Goal: Browse casually: Explore the website without a specific task or goal

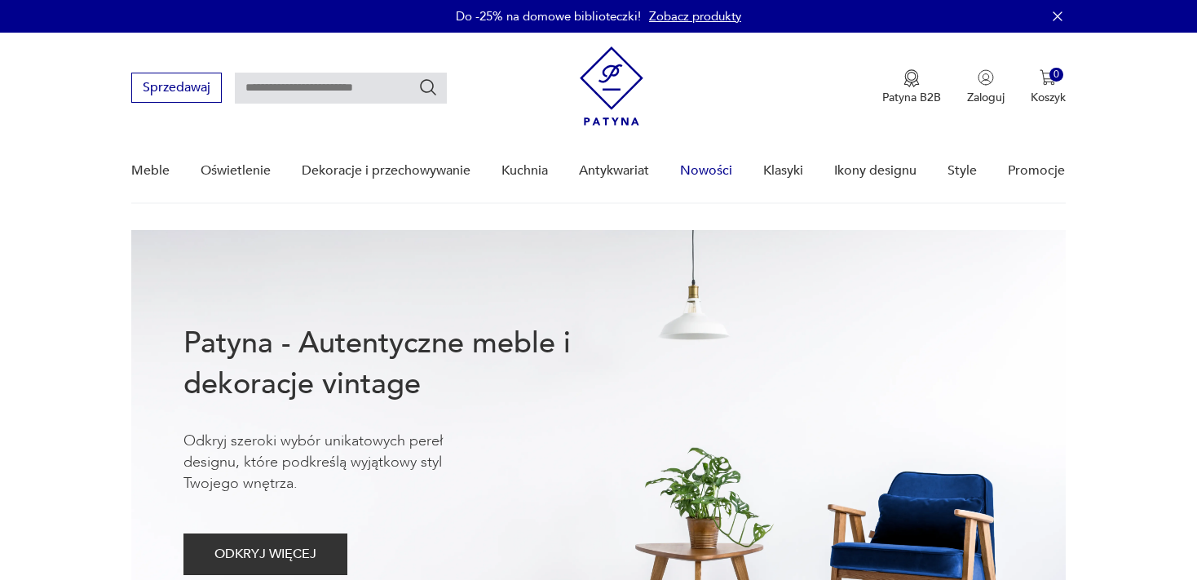
click at [709, 167] on link "Nowości" at bounding box center [706, 170] width 52 height 63
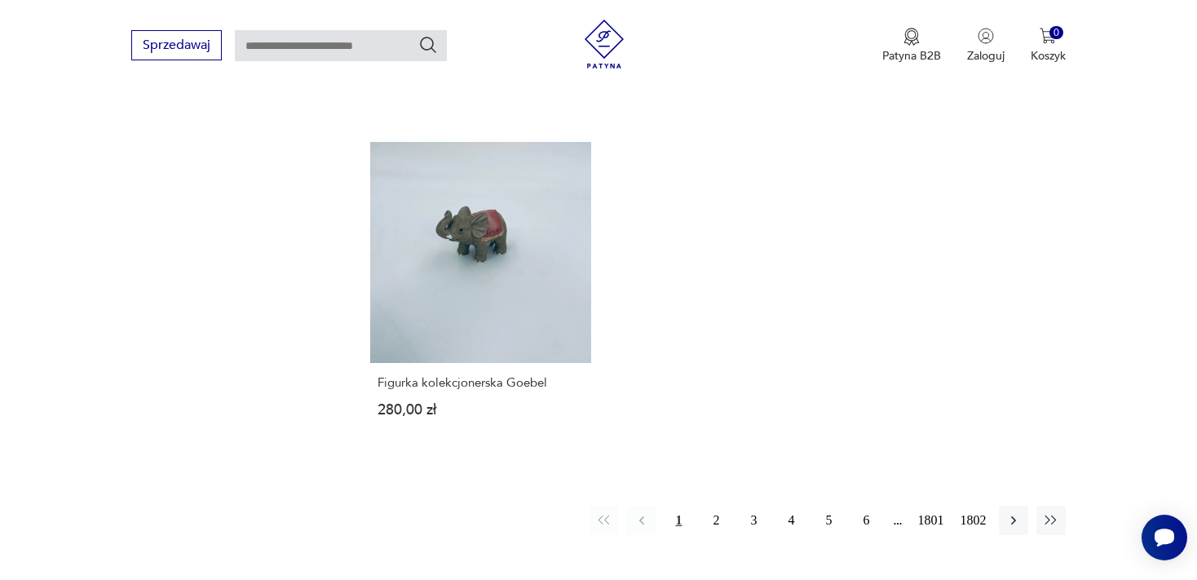
scroll to position [2154, 0]
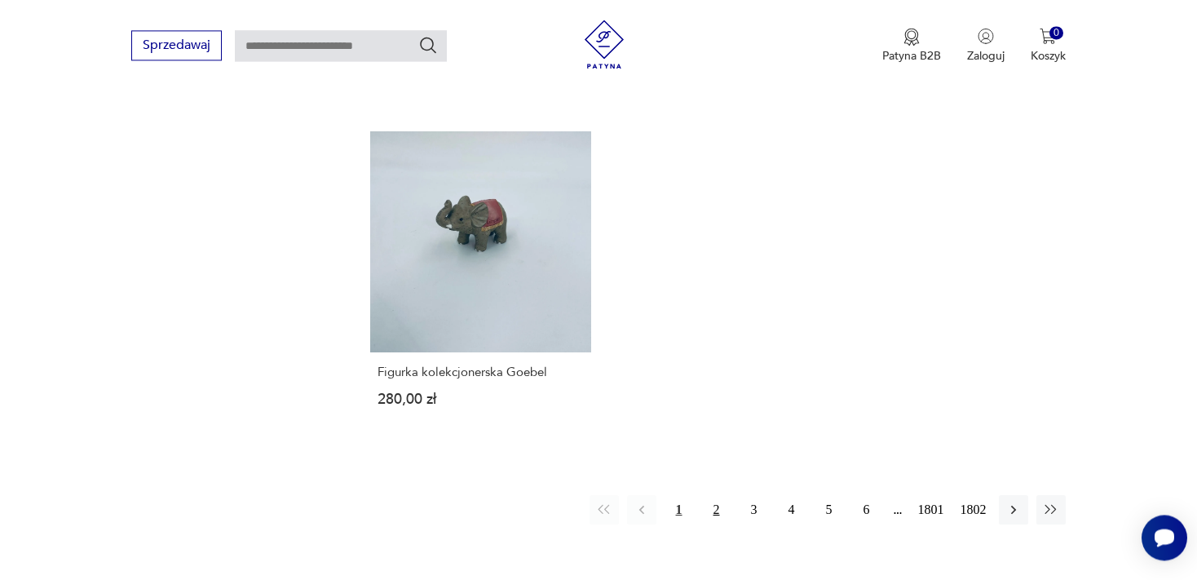
click at [716, 495] on button "2" at bounding box center [716, 509] width 29 height 29
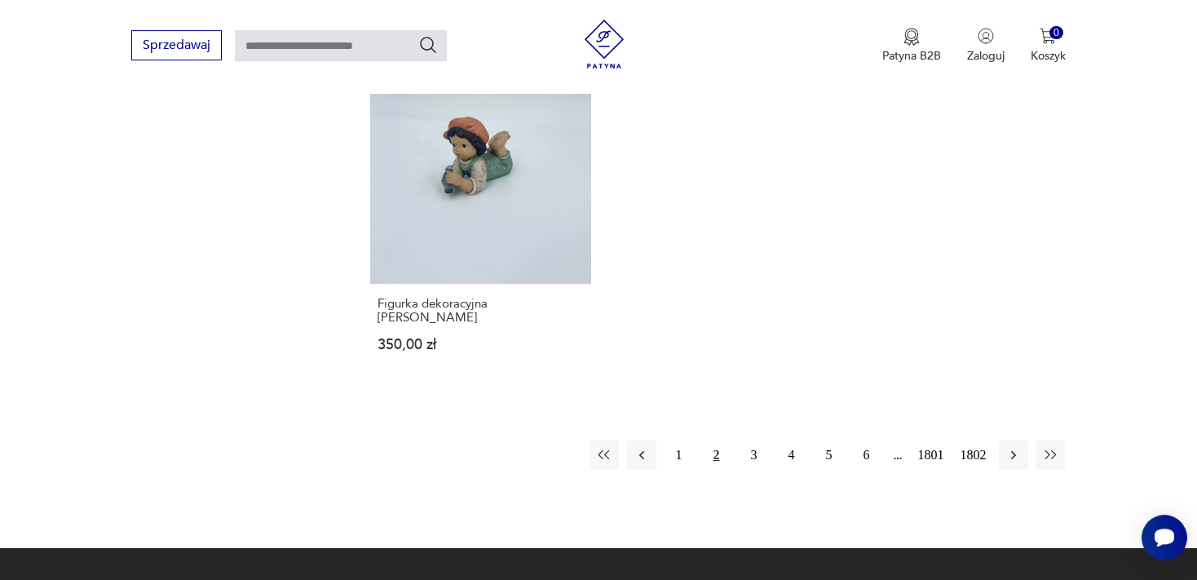
scroll to position [2177, 0]
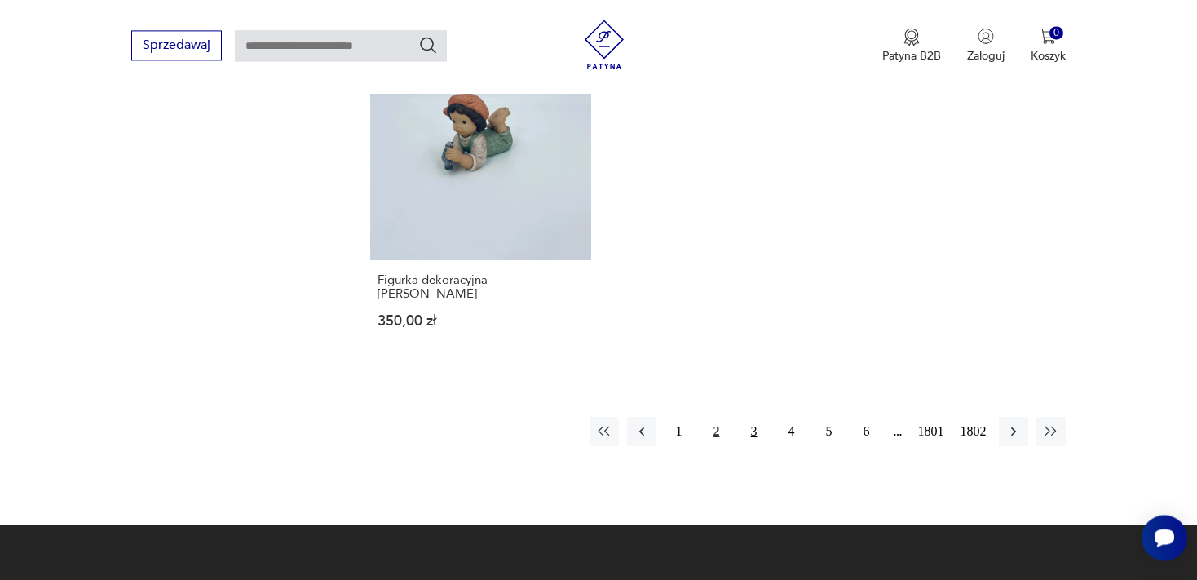
click at [749, 427] on button "3" at bounding box center [754, 431] width 29 height 29
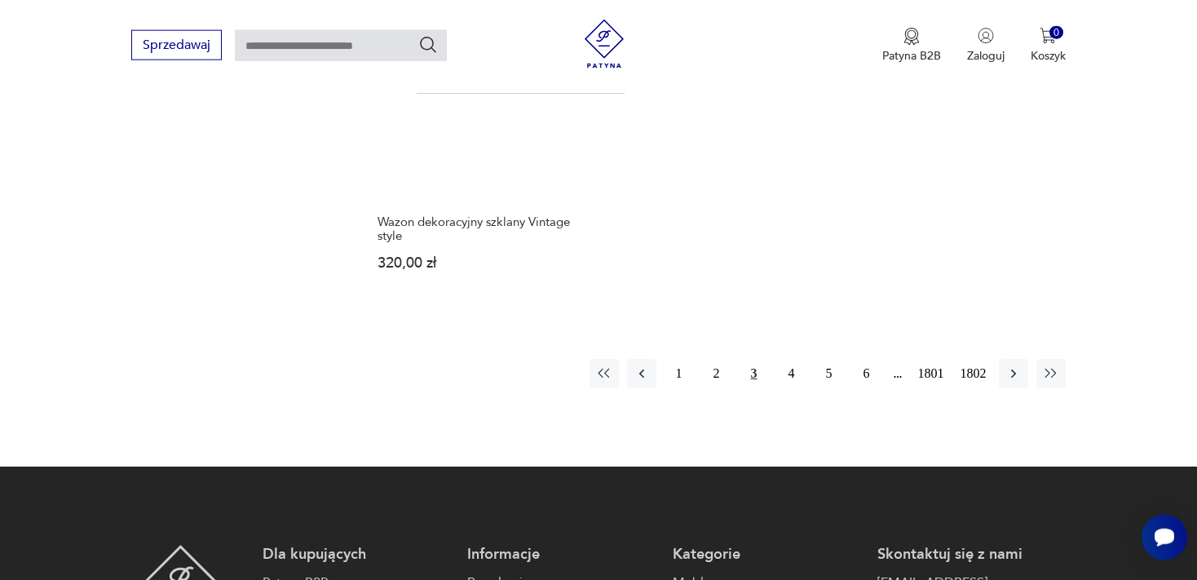
scroll to position [2263, 0]
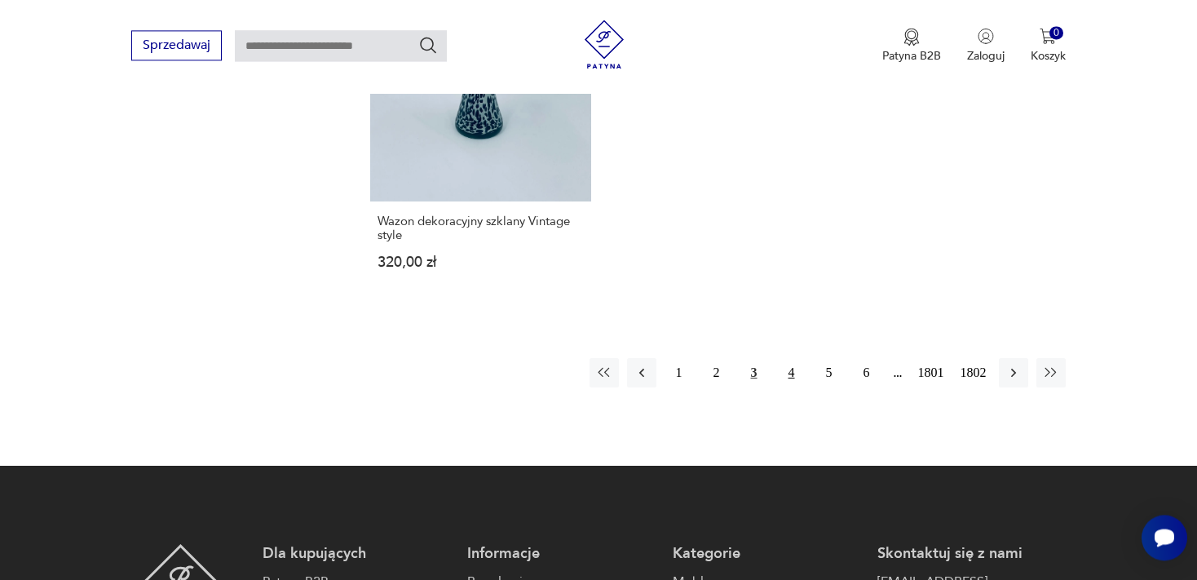
click at [784, 372] on button "4" at bounding box center [791, 372] width 29 height 29
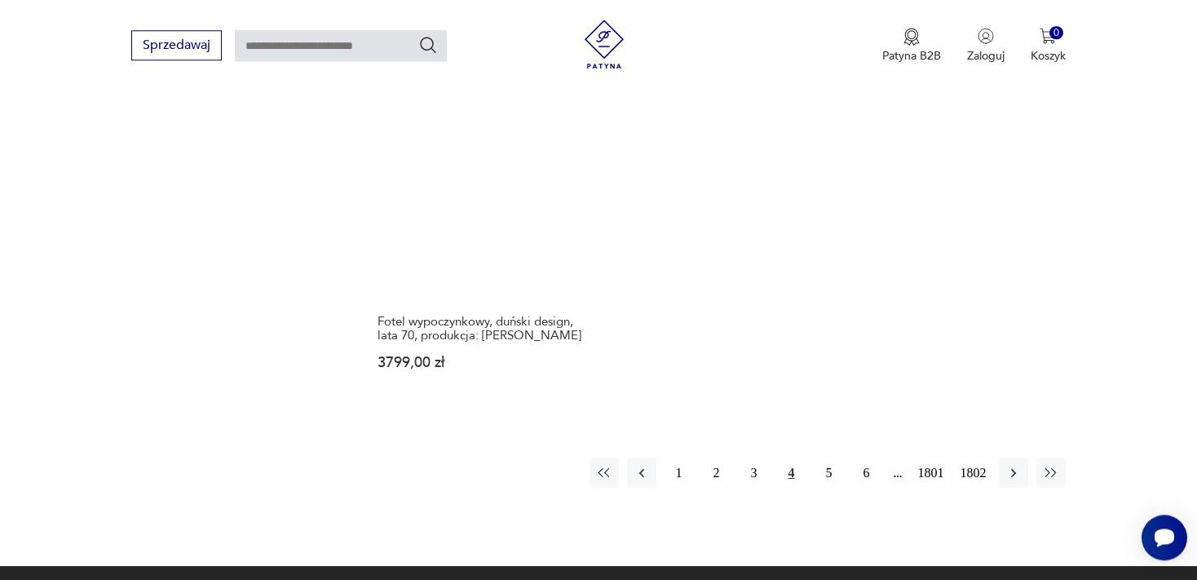
scroll to position [2167, 0]
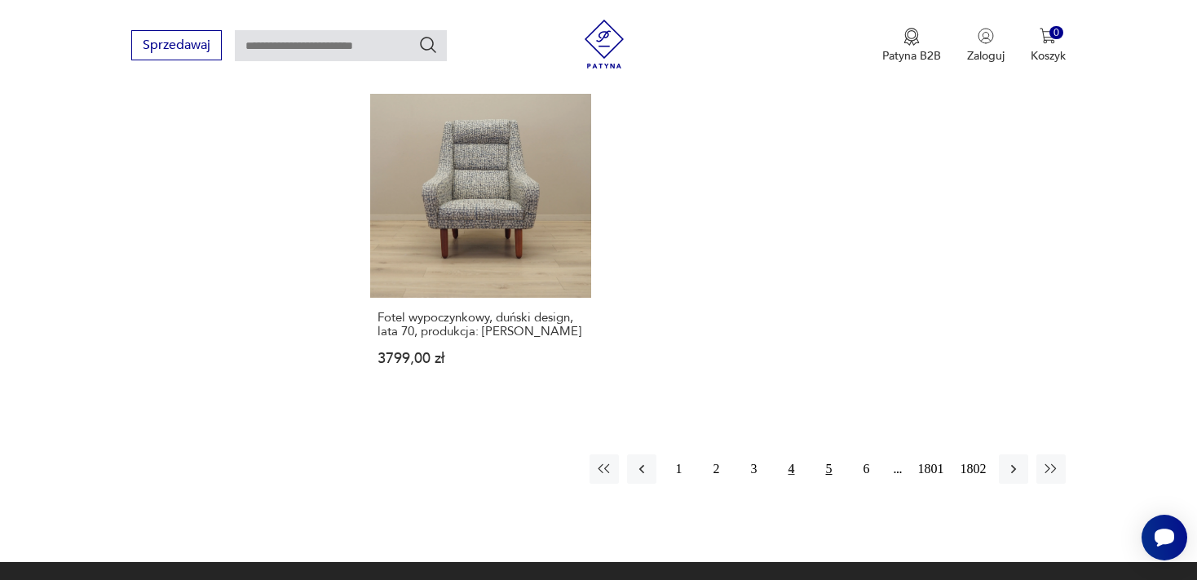
click at [827, 463] on button "5" at bounding box center [829, 468] width 29 height 29
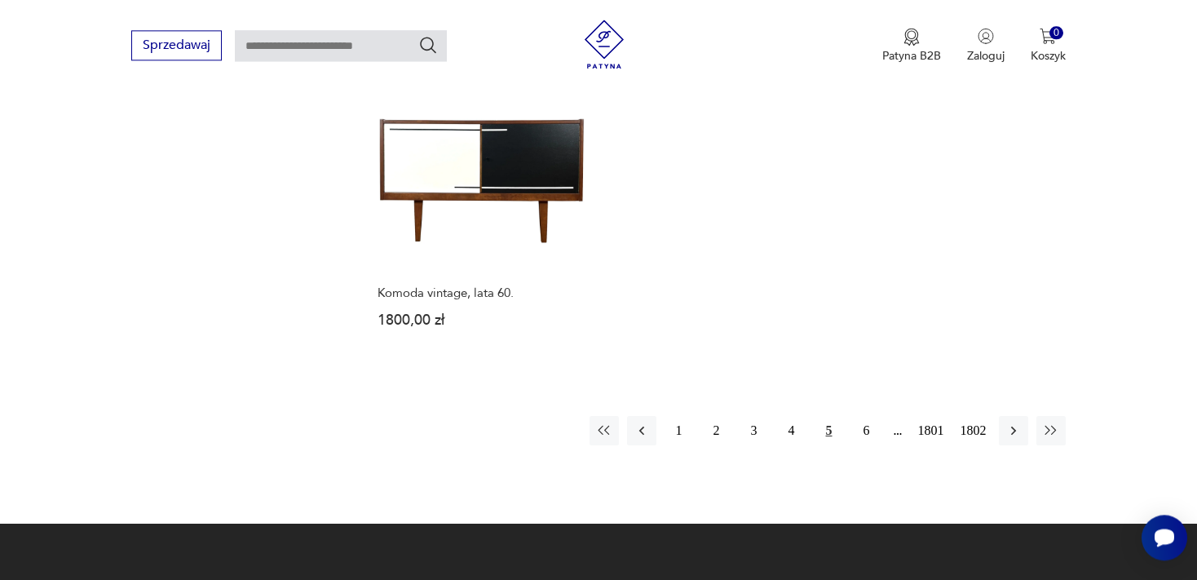
scroll to position [2220, 0]
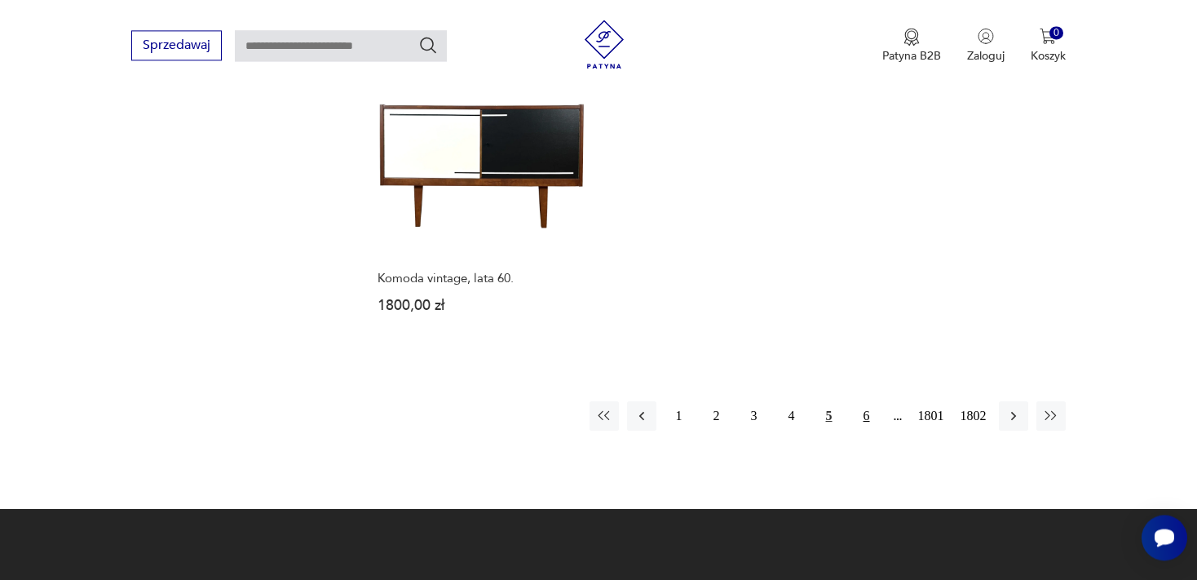
click at [866, 401] on button "6" at bounding box center [866, 415] width 29 height 29
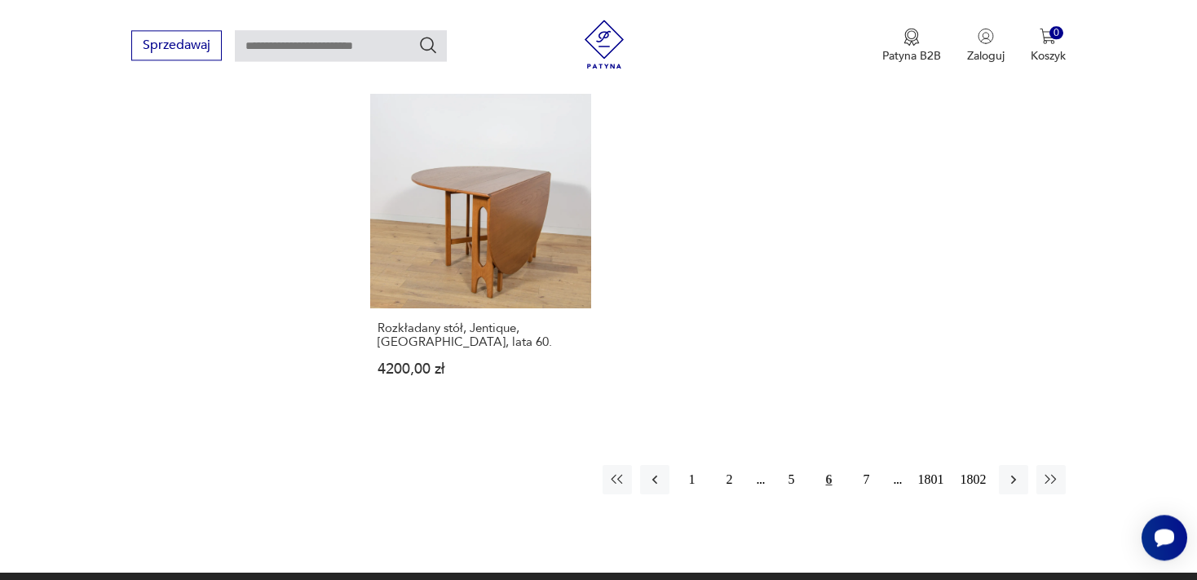
scroll to position [2205, 0]
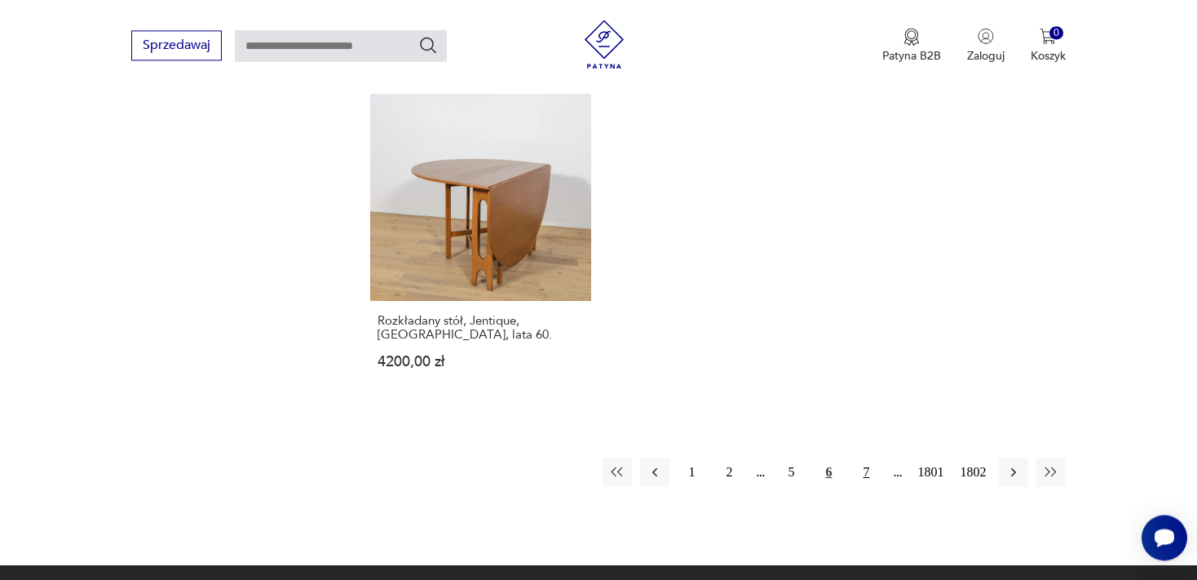
click at [865, 457] on button "7" at bounding box center [866, 471] width 29 height 29
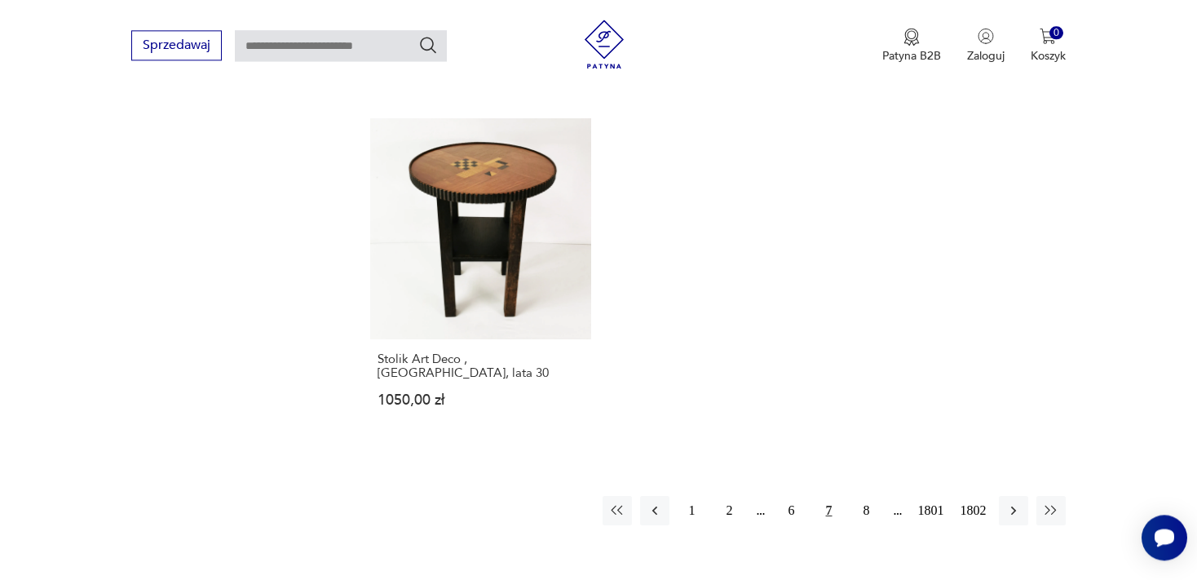
scroll to position [2320, 0]
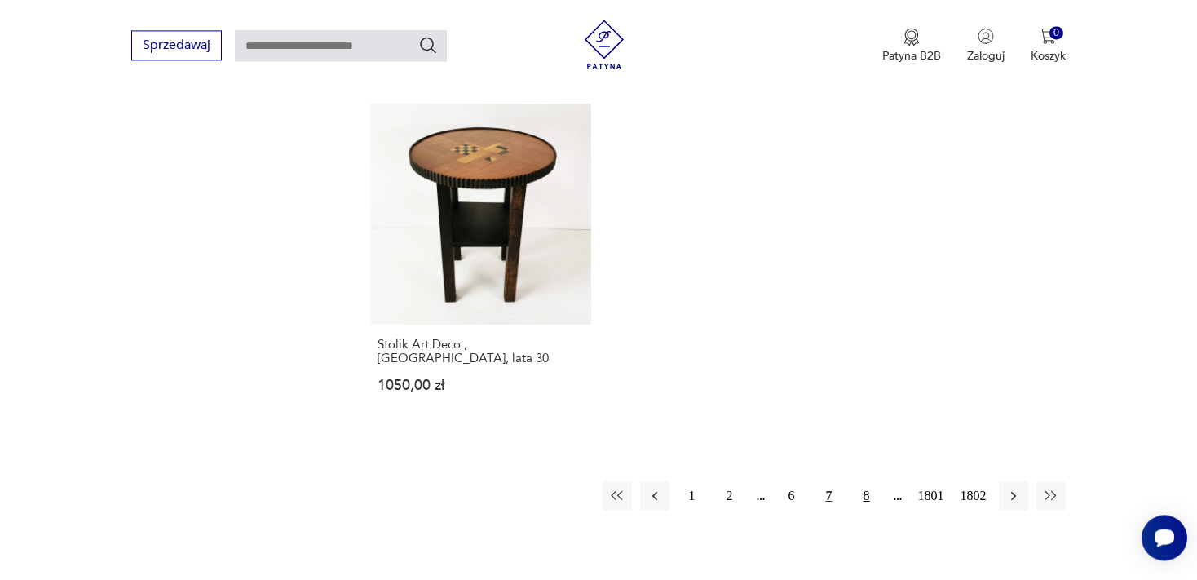
click at [866, 481] on button "8" at bounding box center [866, 495] width 29 height 29
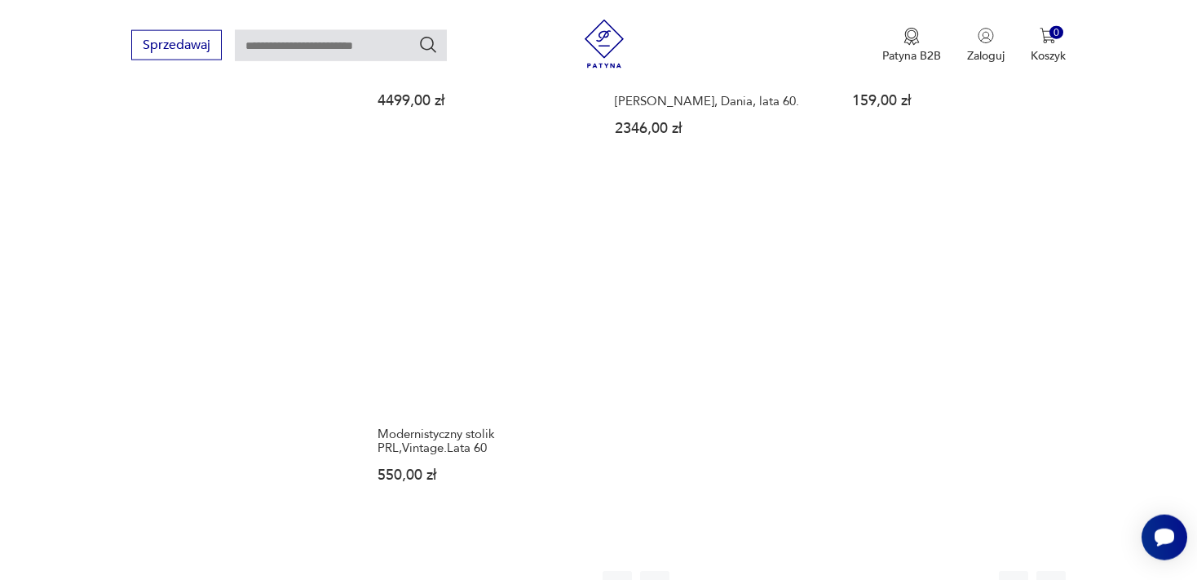
scroll to position [2163, 0]
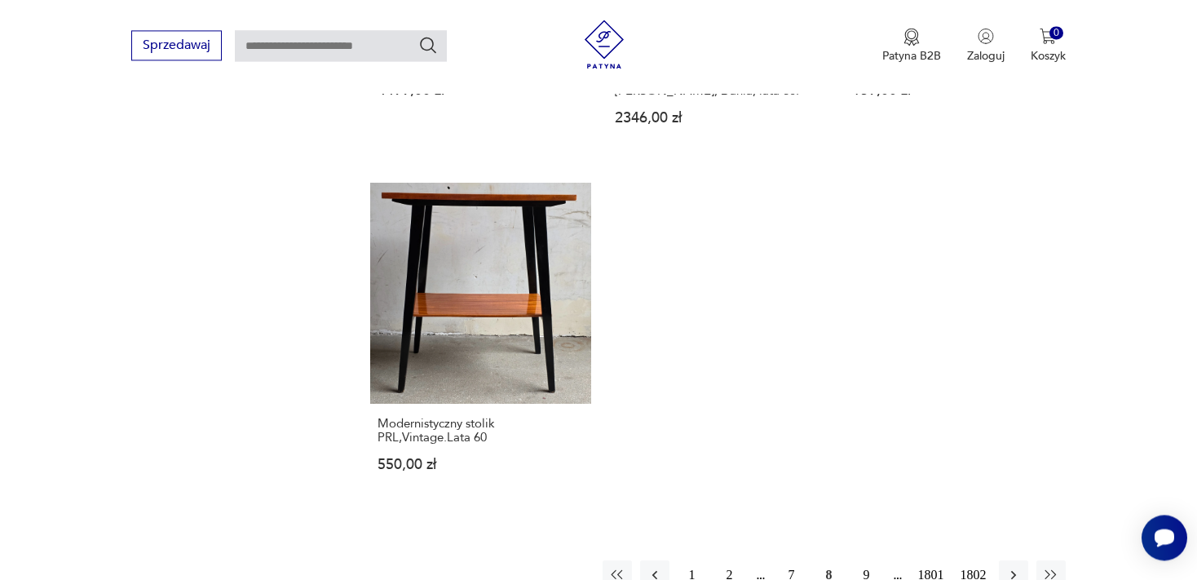
click at [863, 560] on button "9" at bounding box center [866, 574] width 29 height 29
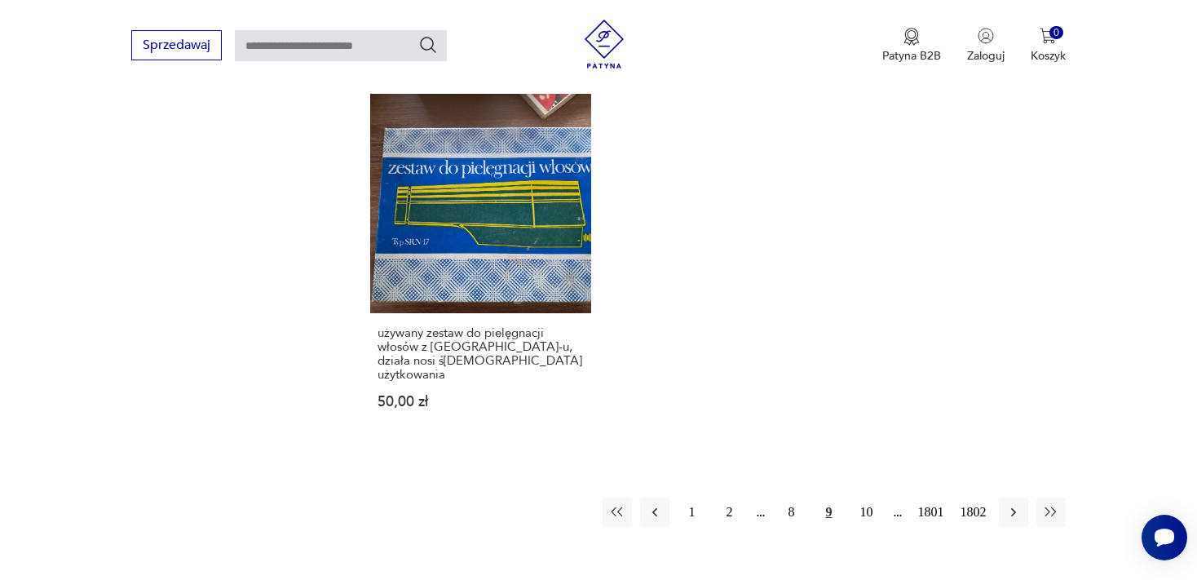
scroll to position [2234, 0]
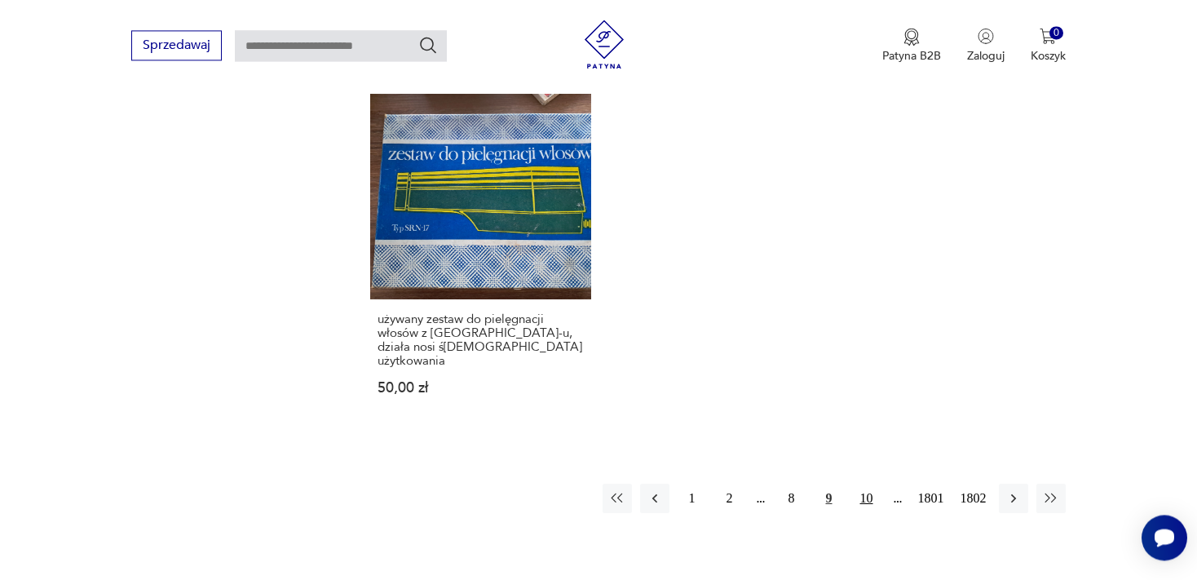
click at [866, 484] on button "10" at bounding box center [866, 498] width 29 height 29
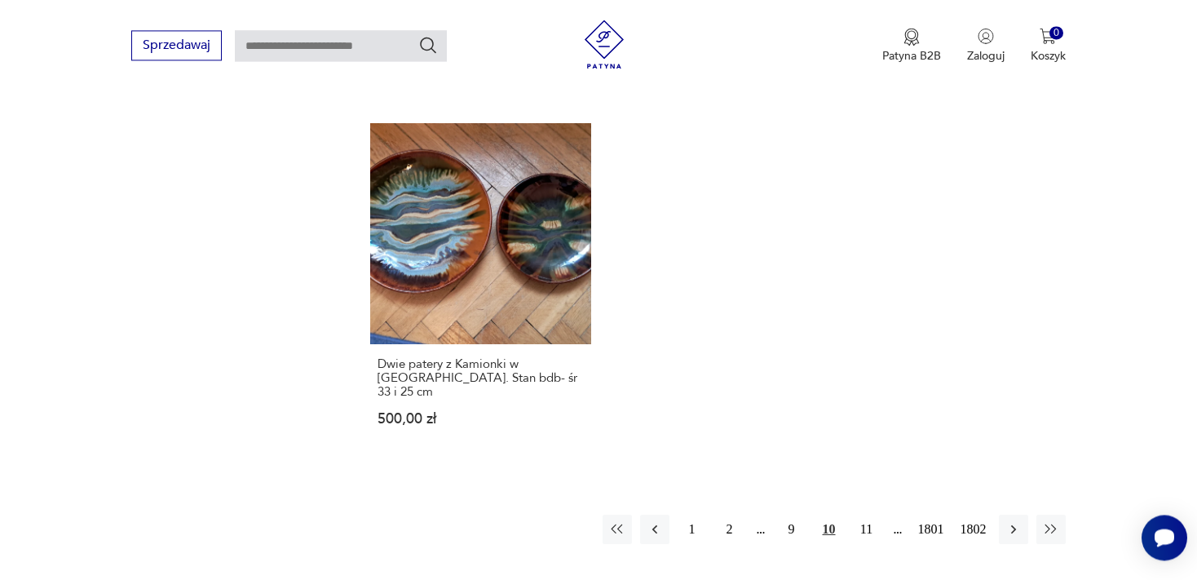
scroll to position [2191, 0]
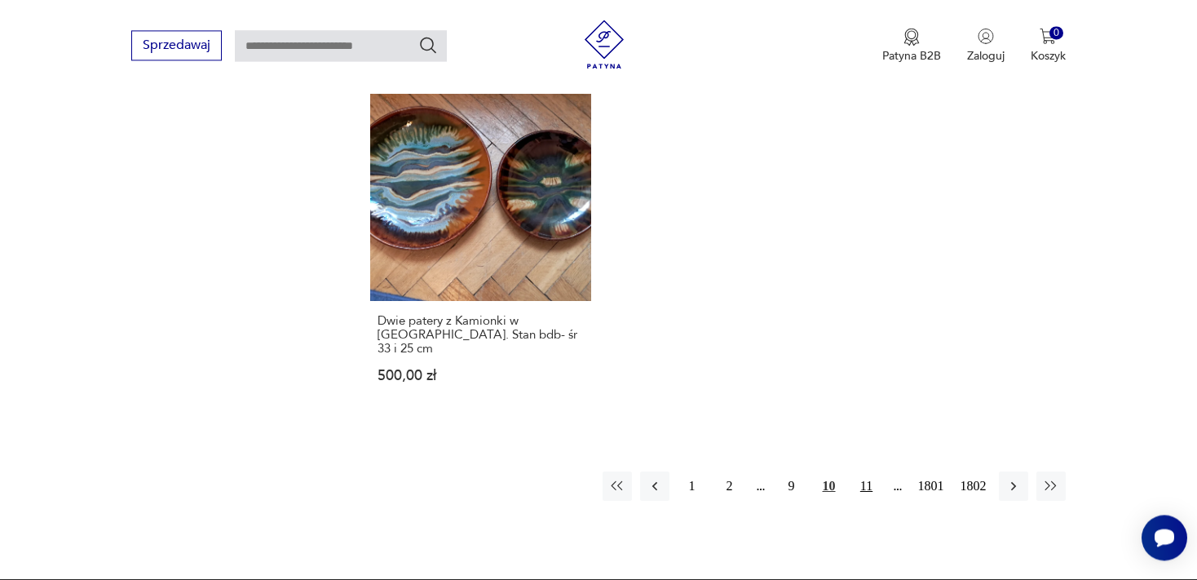
click at [863, 471] on button "11" at bounding box center [866, 485] width 29 height 29
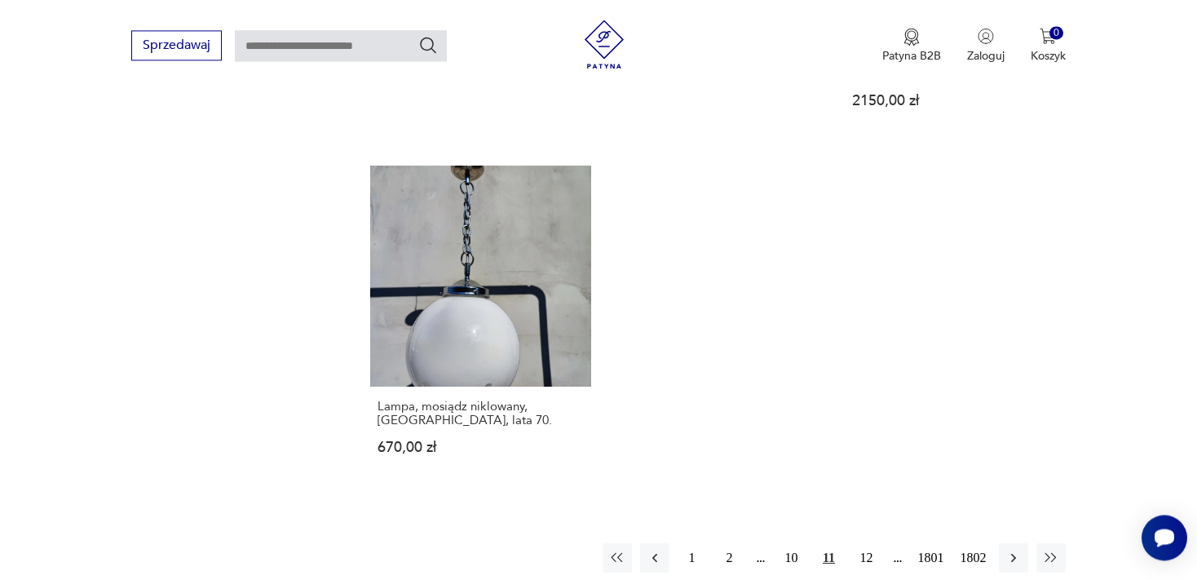
scroll to position [2163, 0]
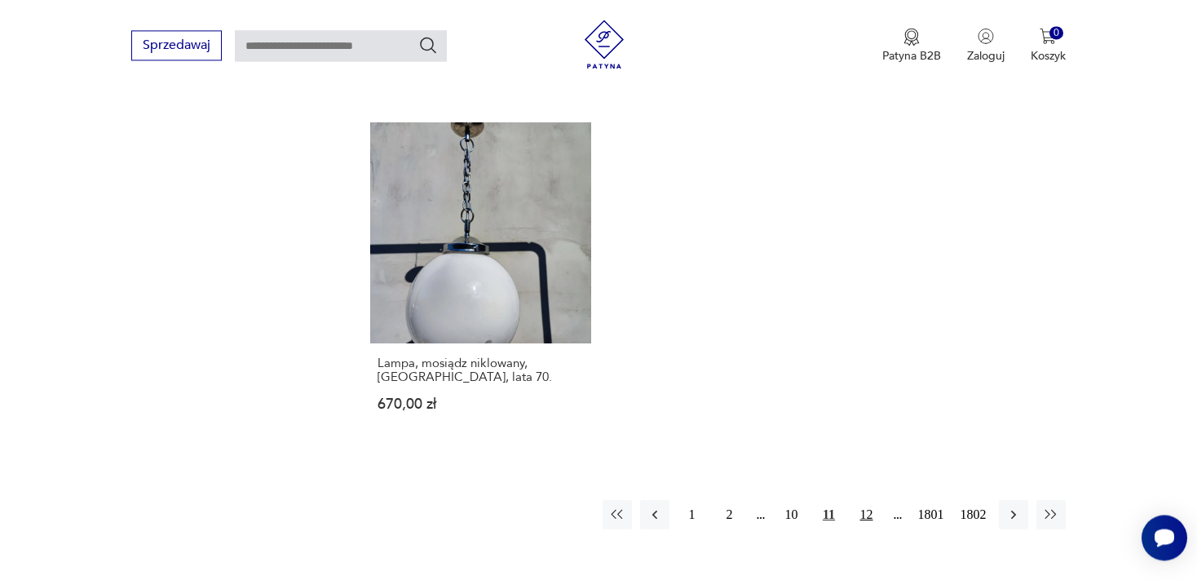
click at [866, 500] on button "12" at bounding box center [866, 514] width 29 height 29
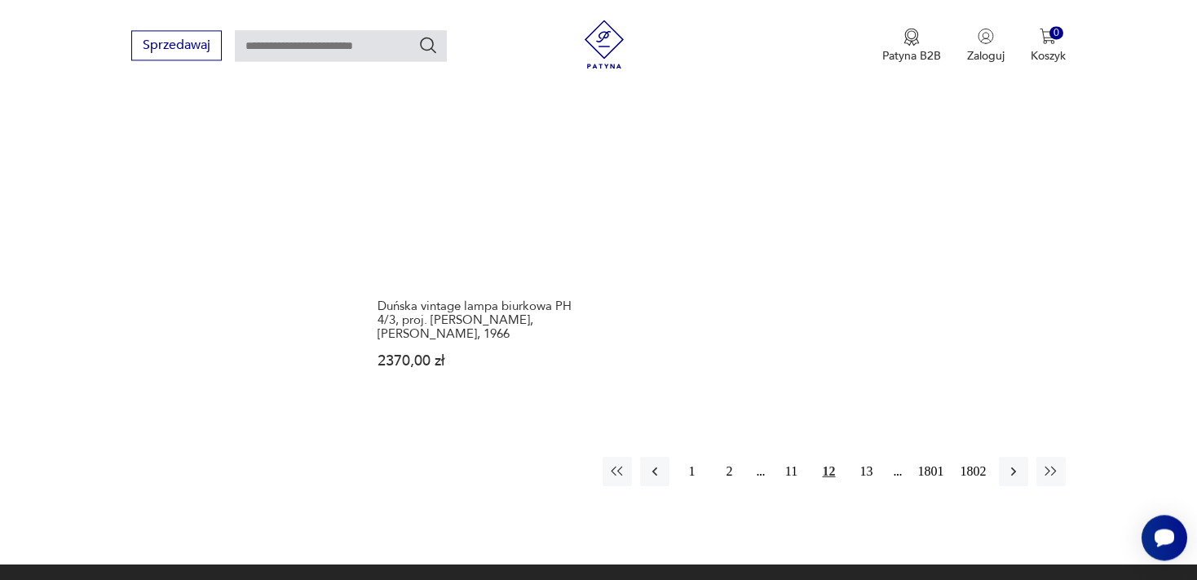
scroll to position [2263, 0]
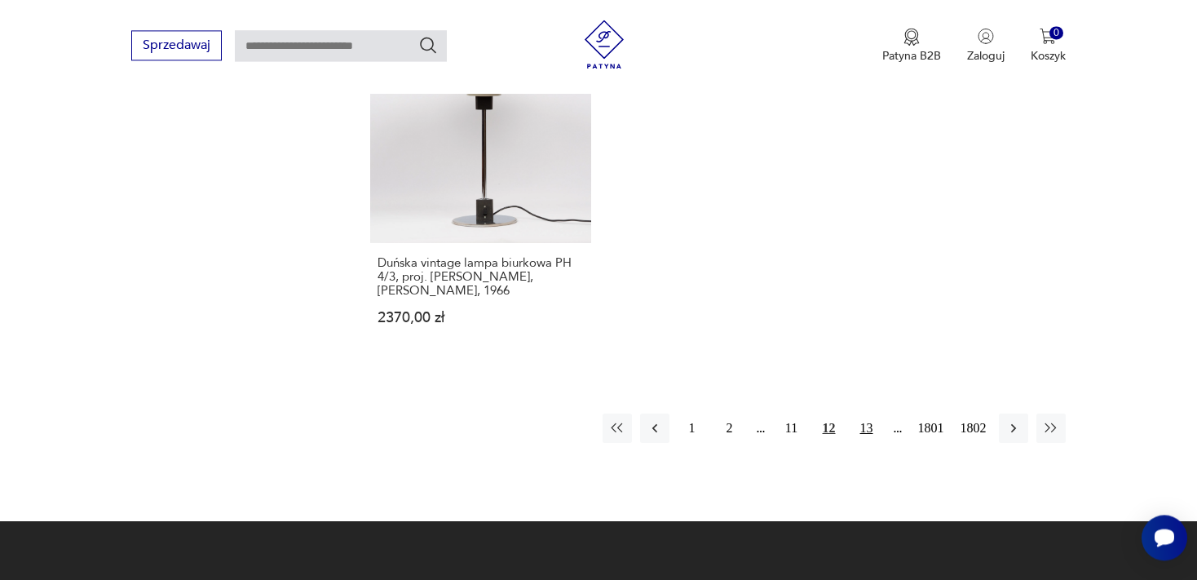
click at [864, 413] on button "13" at bounding box center [866, 427] width 29 height 29
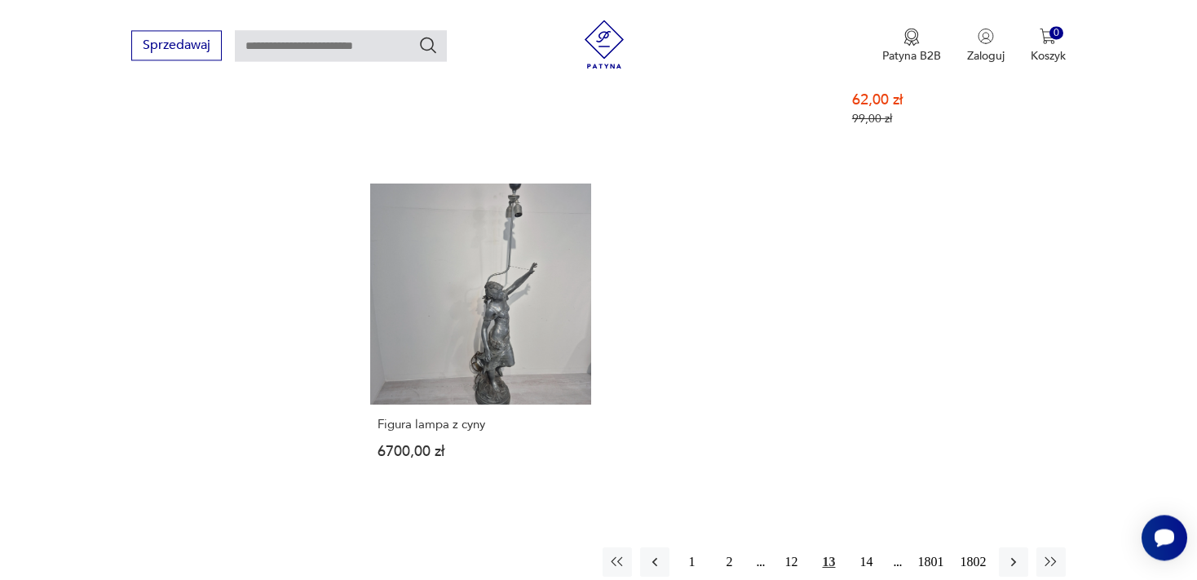
scroll to position [2191, 0]
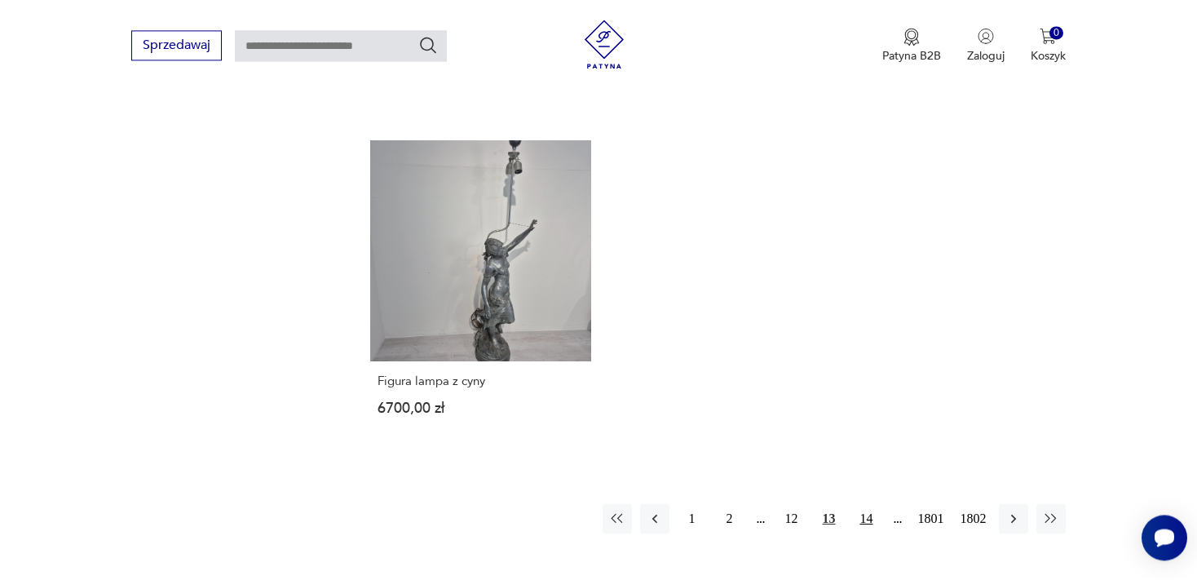
click at [865, 504] on button "14" at bounding box center [866, 518] width 29 height 29
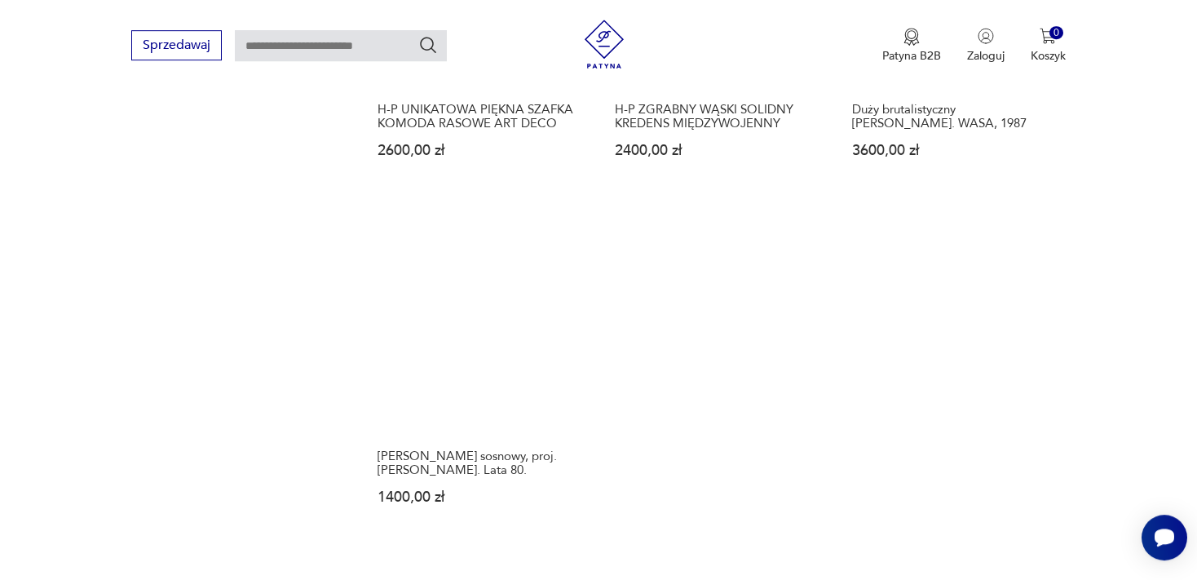
scroll to position [2091, 0]
